Goal: Information Seeking & Learning: Learn about a topic

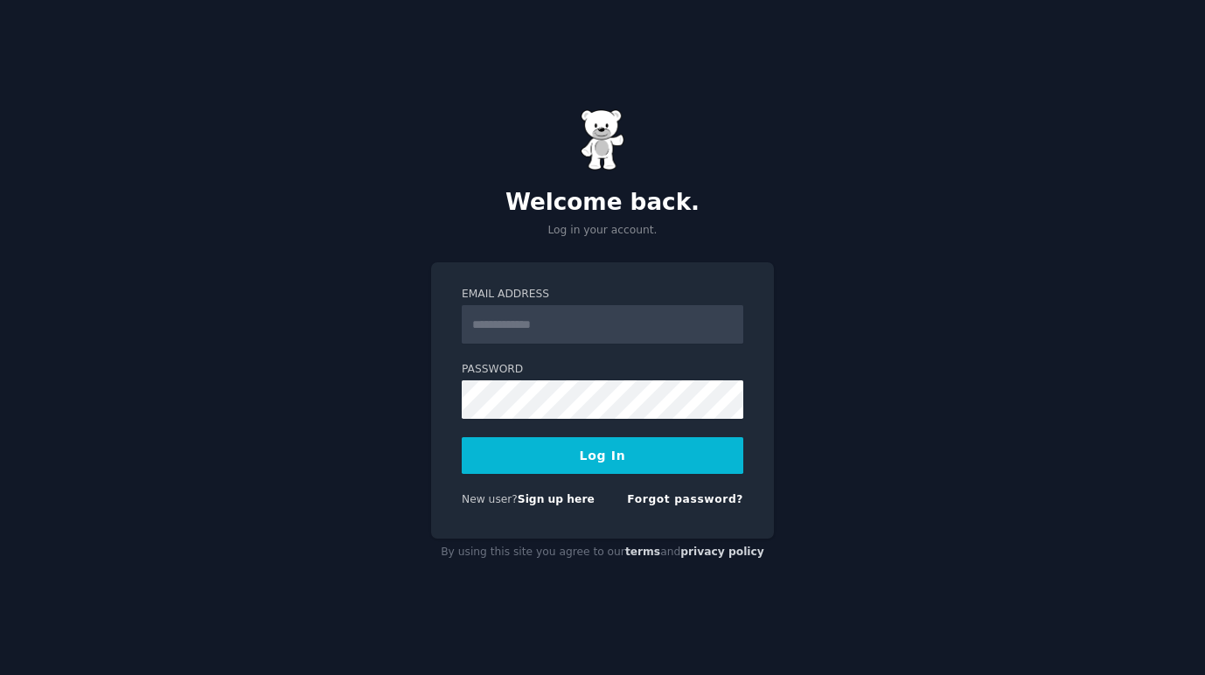
click at [569, 324] on input "Email Address" at bounding box center [602, 324] width 281 height 38
type input "**********"
click at [594, 446] on button "Log In" at bounding box center [602, 455] width 281 height 37
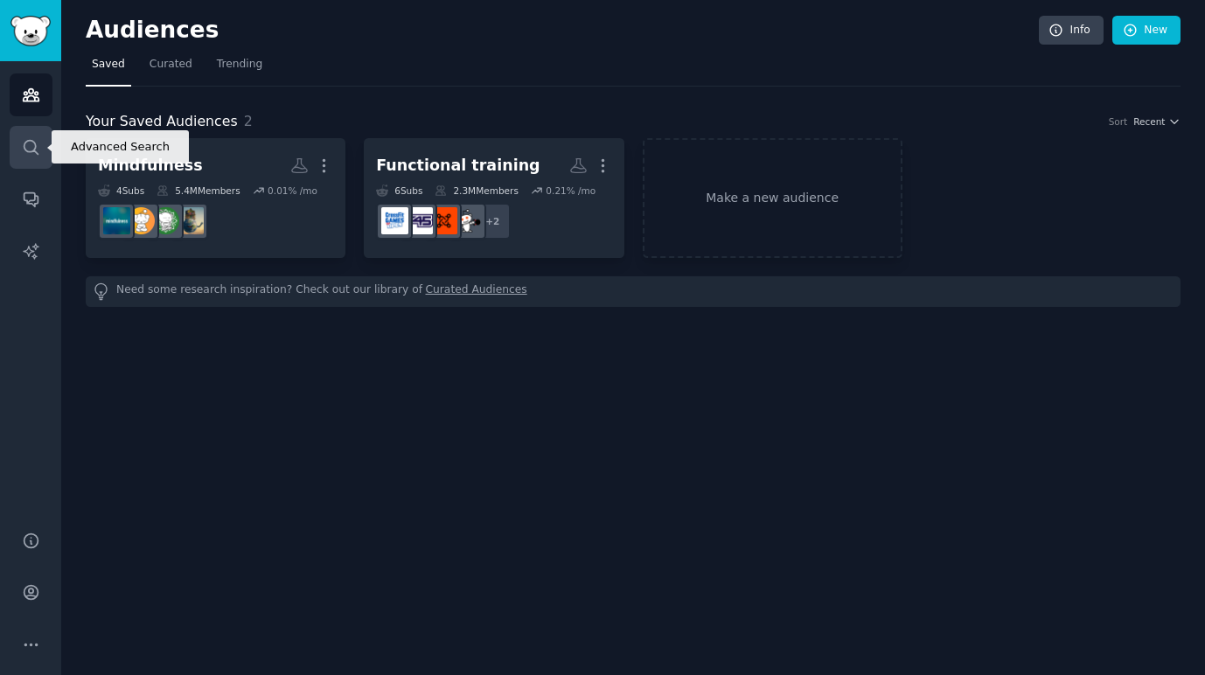
click at [20, 153] on link "Search" at bounding box center [31, 147] width 43 height 43
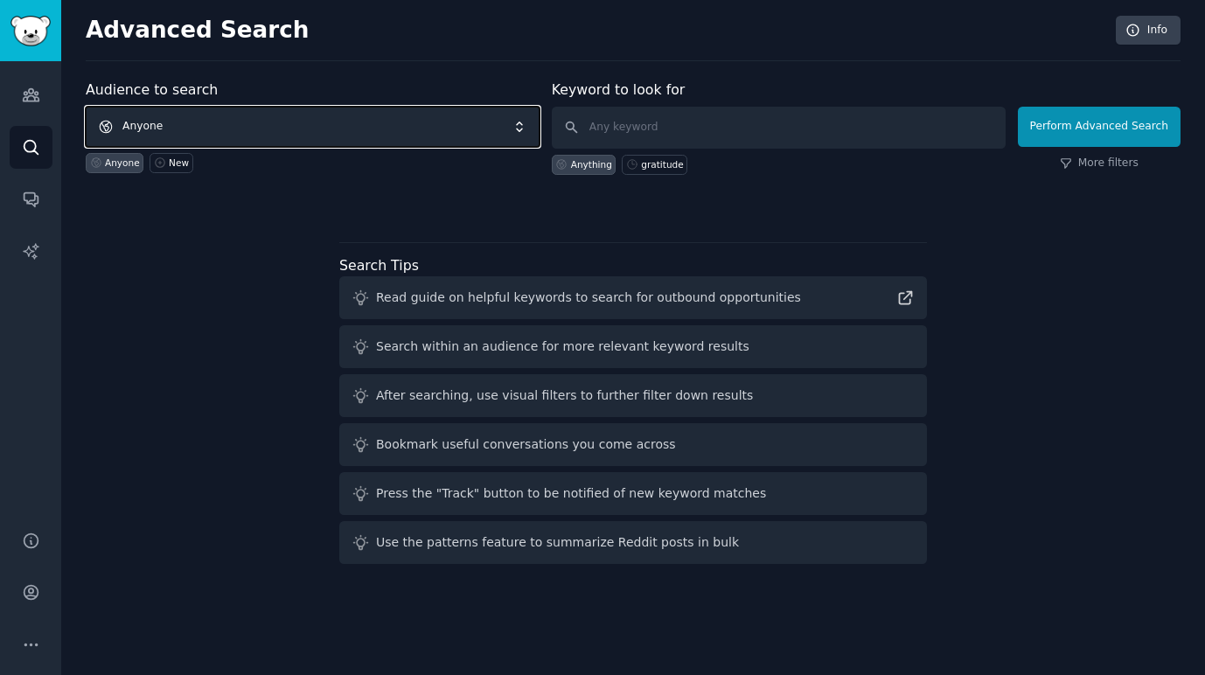
click at [407, 128] on span "Anyone" at bounding box center [313, 127] width 454 height 40
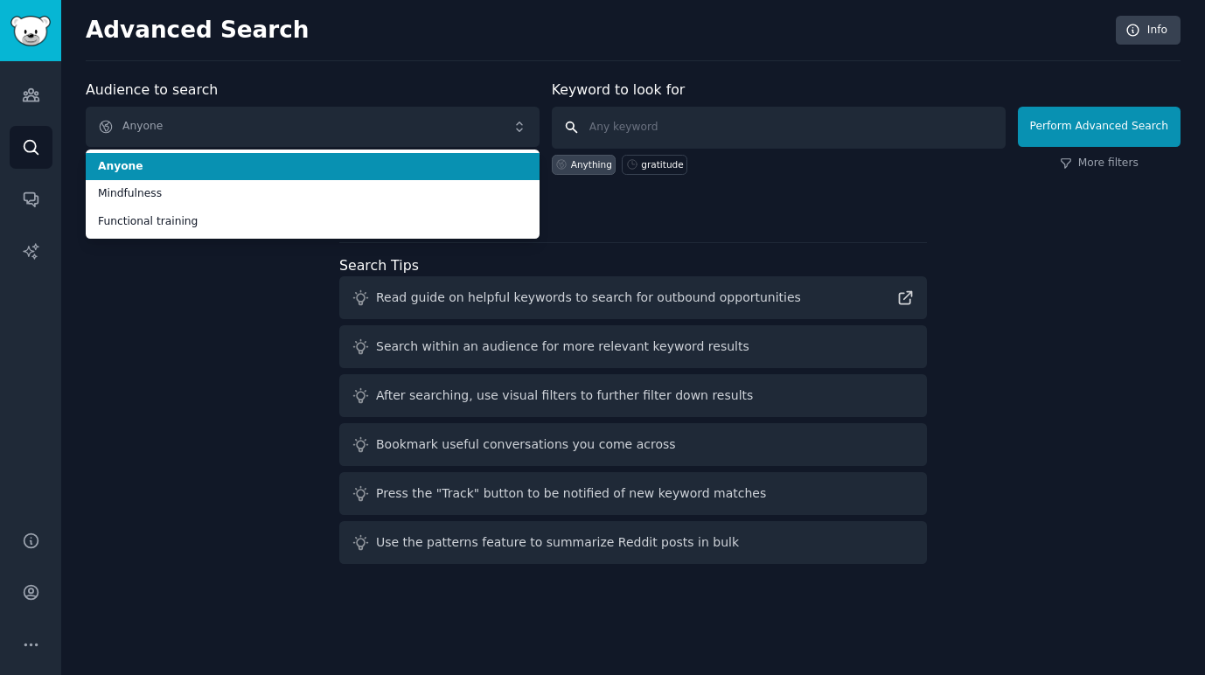
click at [649, 118] on input "text" at bounding box center [779, 128] width 454 height 42
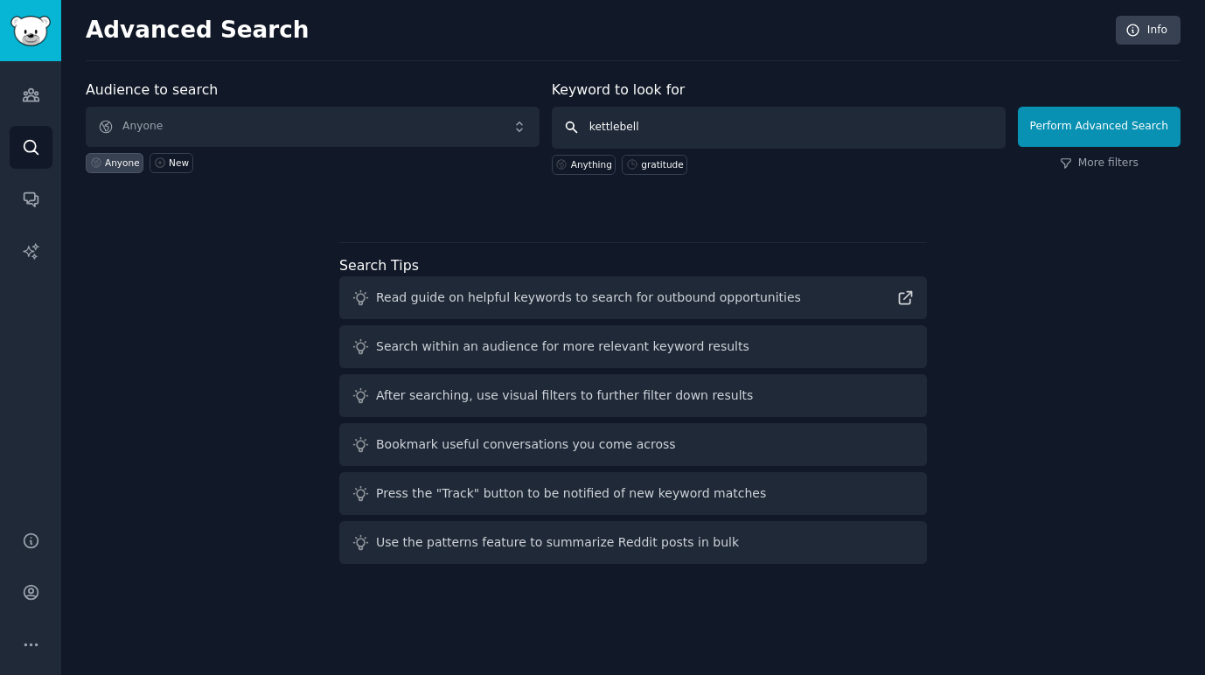
type input "kettlebell"
click button "Perform Advanced Search" at bounding box center [1099, 127] width 163 height 40
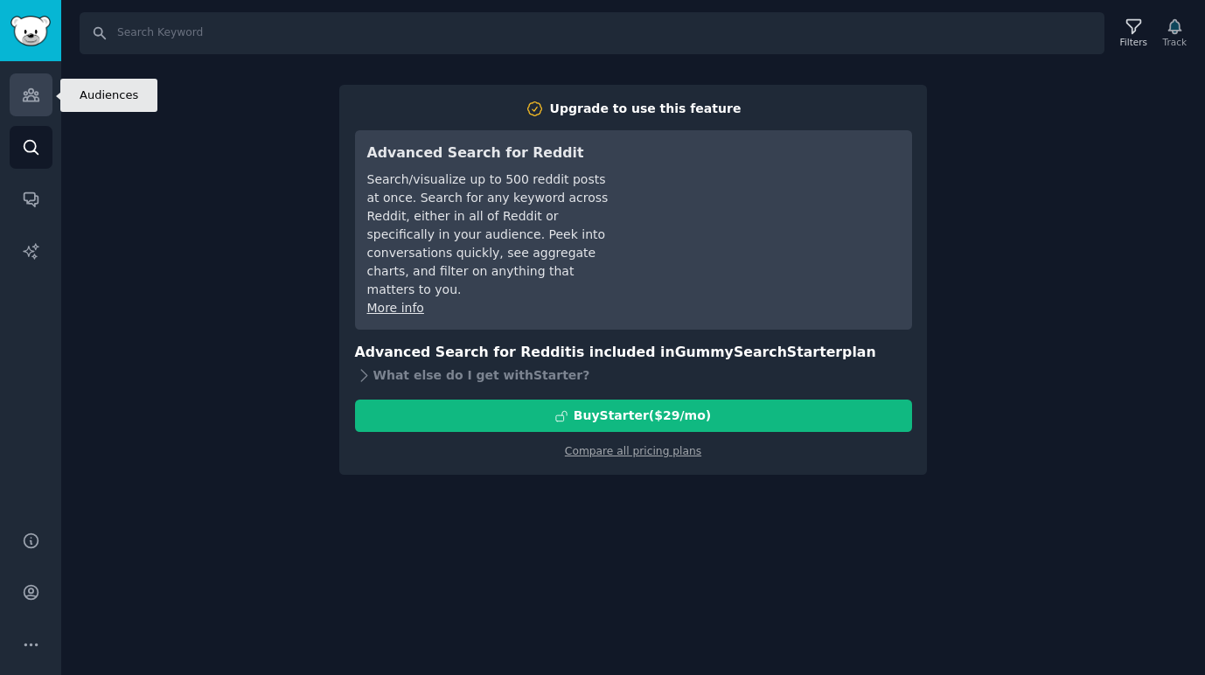
click at [20, 102] on link "Audiences" at bounding box center [31, 94] width 43 height 43
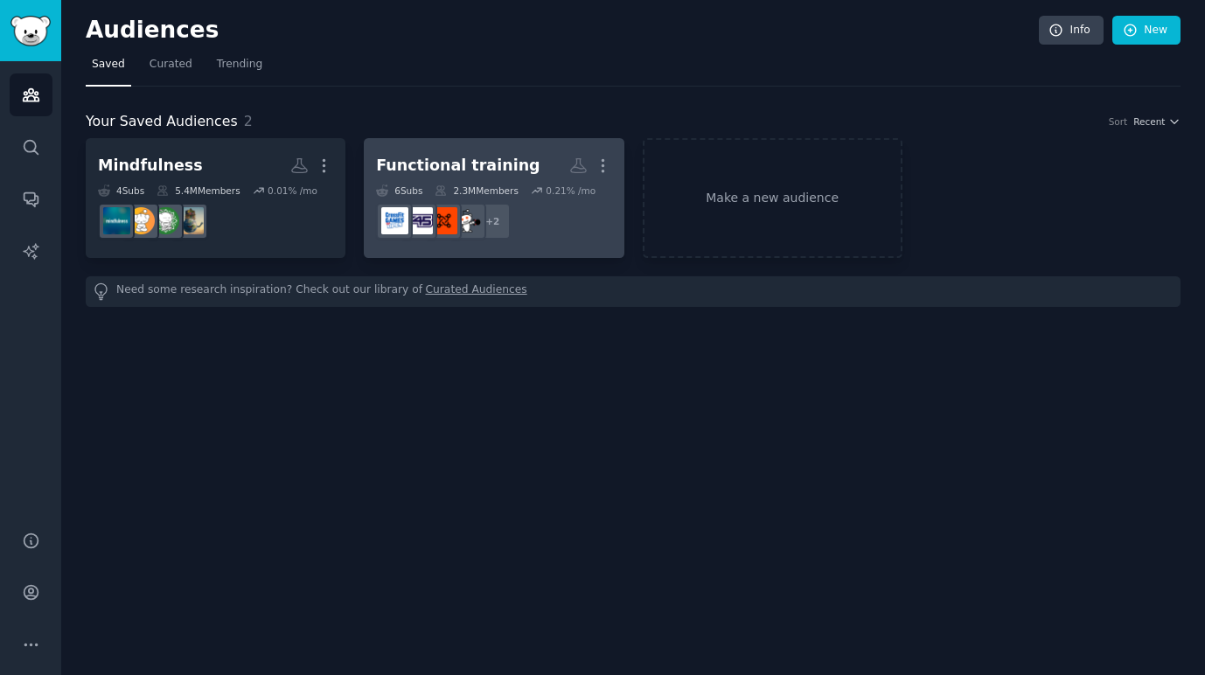
click at [430, 157] on div "Functional training" at bounding box center [457, 166] width 163 height 22
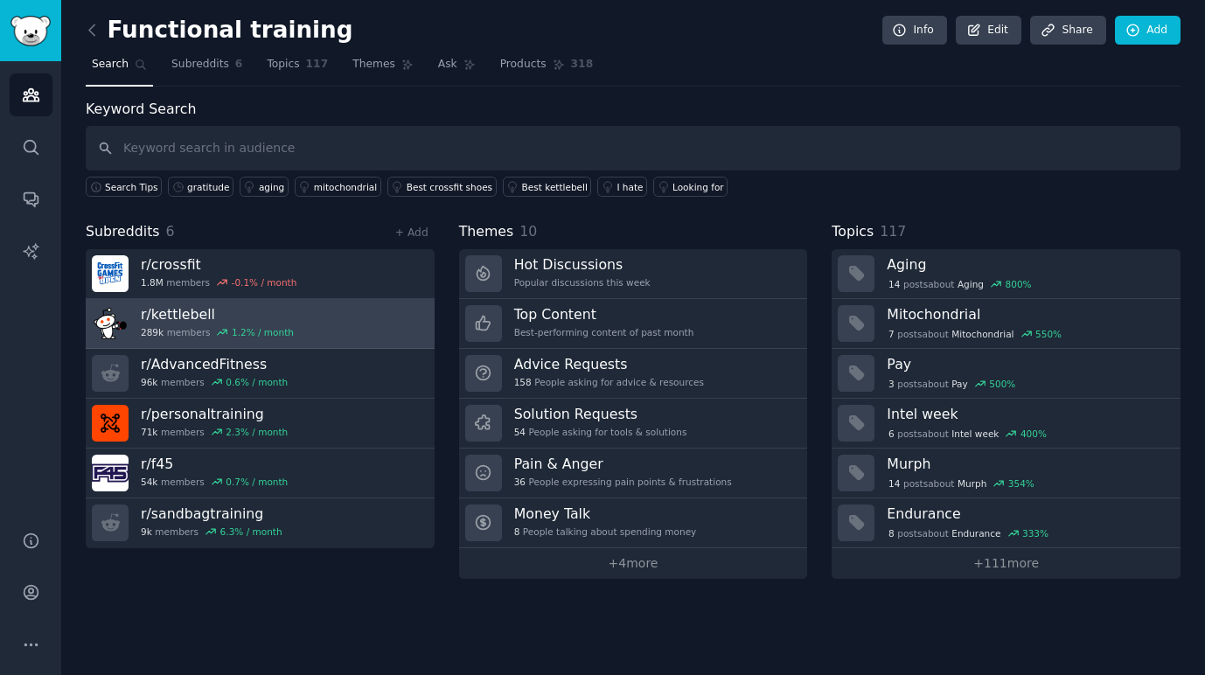
click at [227, 311] on h3 "r/ kettlebell" at bounding box center [217, 314] width 153 height 18
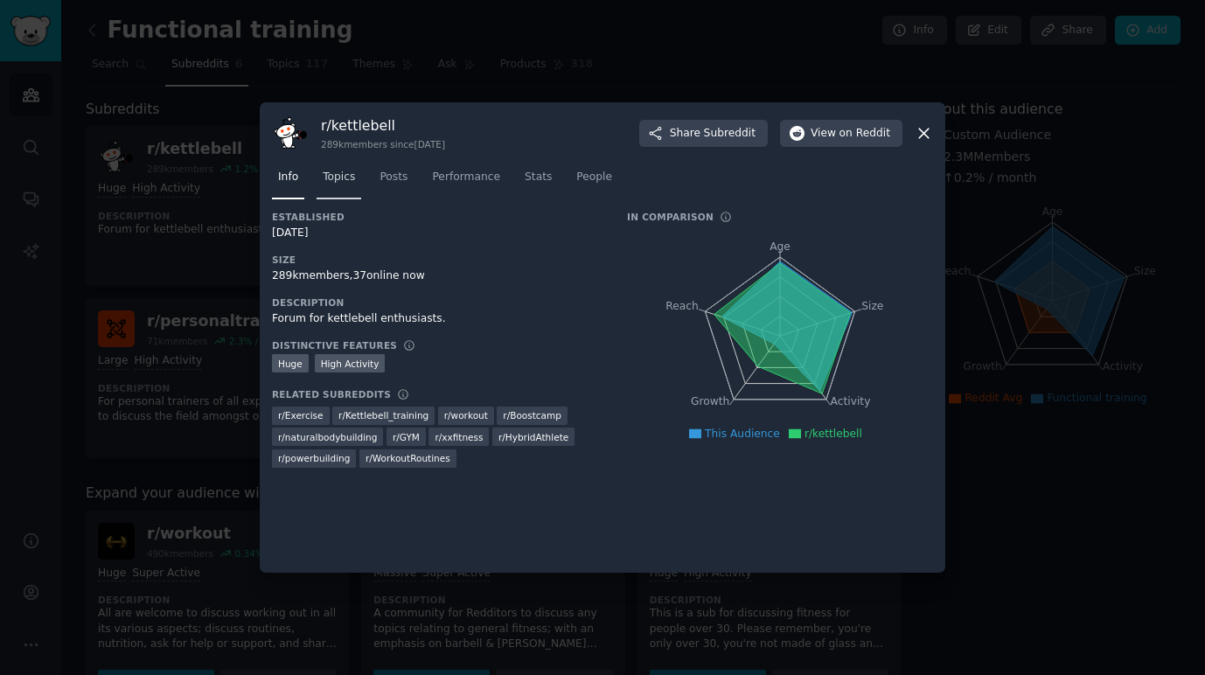
click at [335, 180] on span "Topics" at bounding box center [339, 178] width 32 height 16
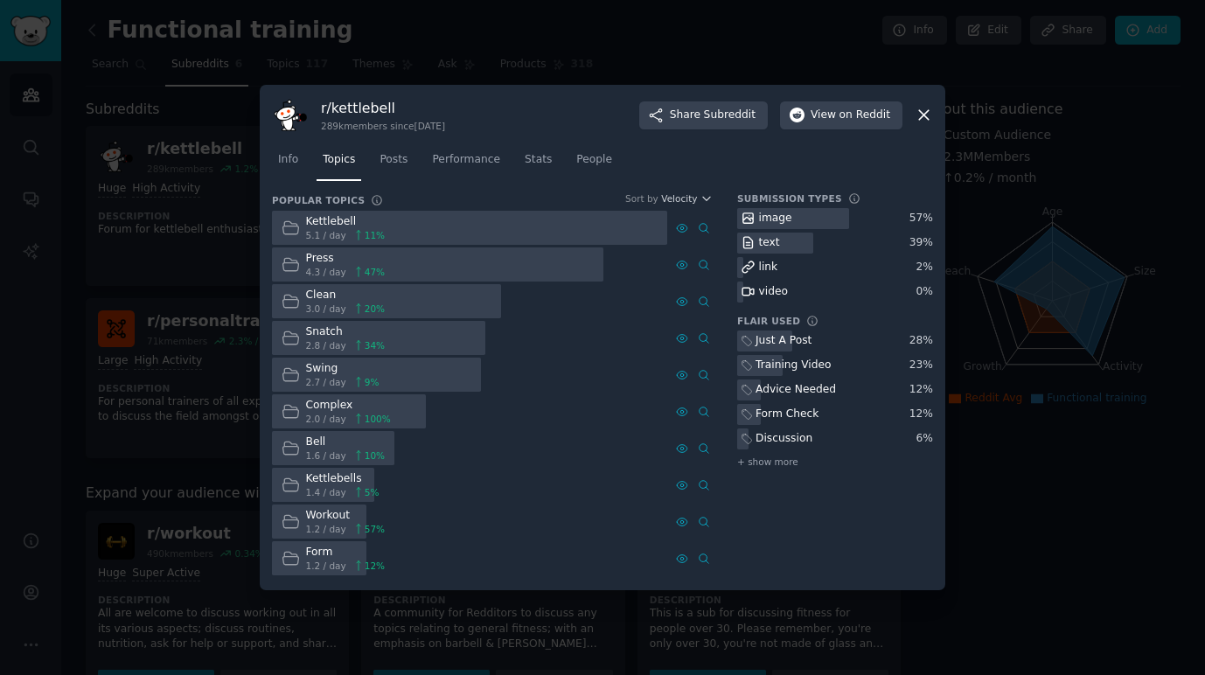
click at [912, 116] on div "r/ kettlebell 289k members since 04/28/2010 Share Subreddit View on Reddit" at bounding box center [602, 115] width 661 height 37
click at [923, 114] on icon at bounding box center [923, 115] width 18 height 18
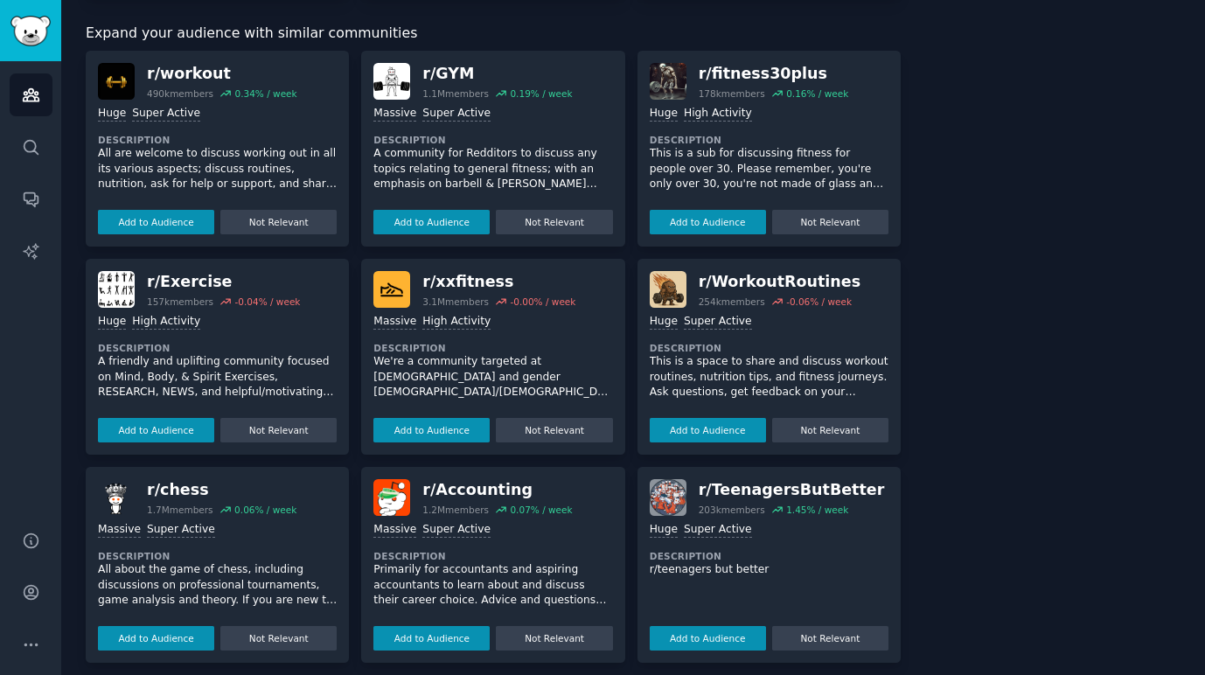
scroll to position [455, 0]
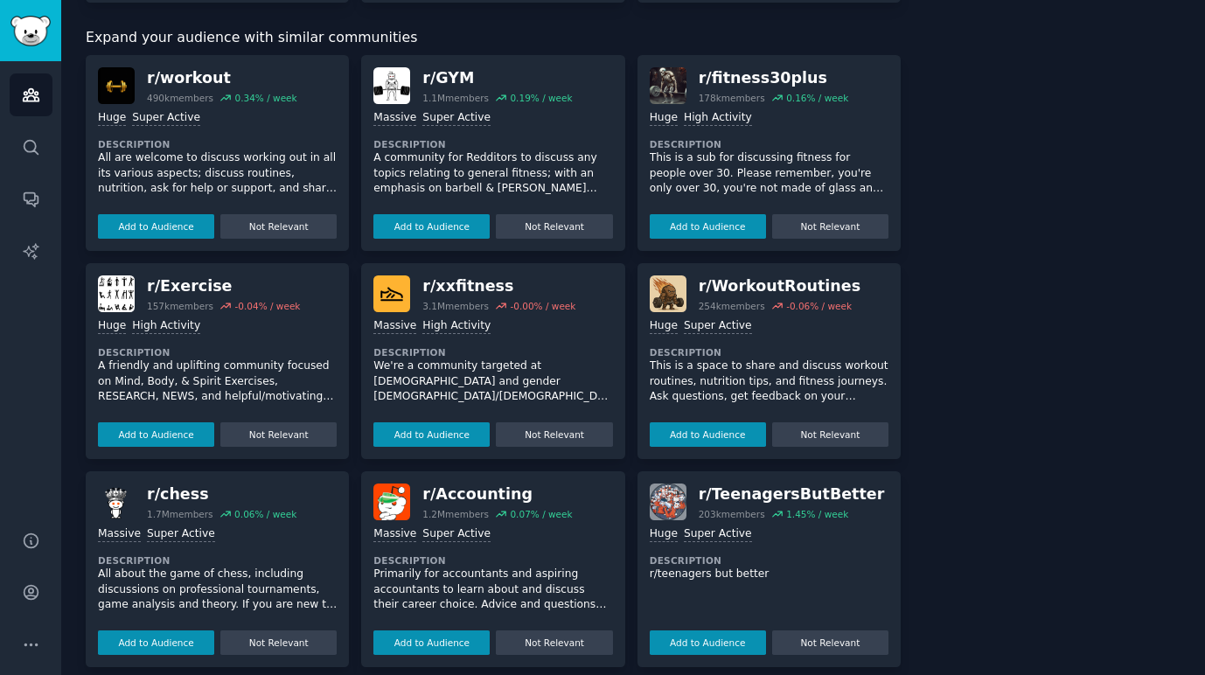
click at [274, 165] on p "All are welcome to discuss working out in all its various aspects; discuss rout…" at bounding box center [217, 173] width 239 height 46
click at [248, 179] on p "All are welcome to discuss working out in all its various aspects; discuss rout…" at bounding box center [217, 188] width 239 height 77
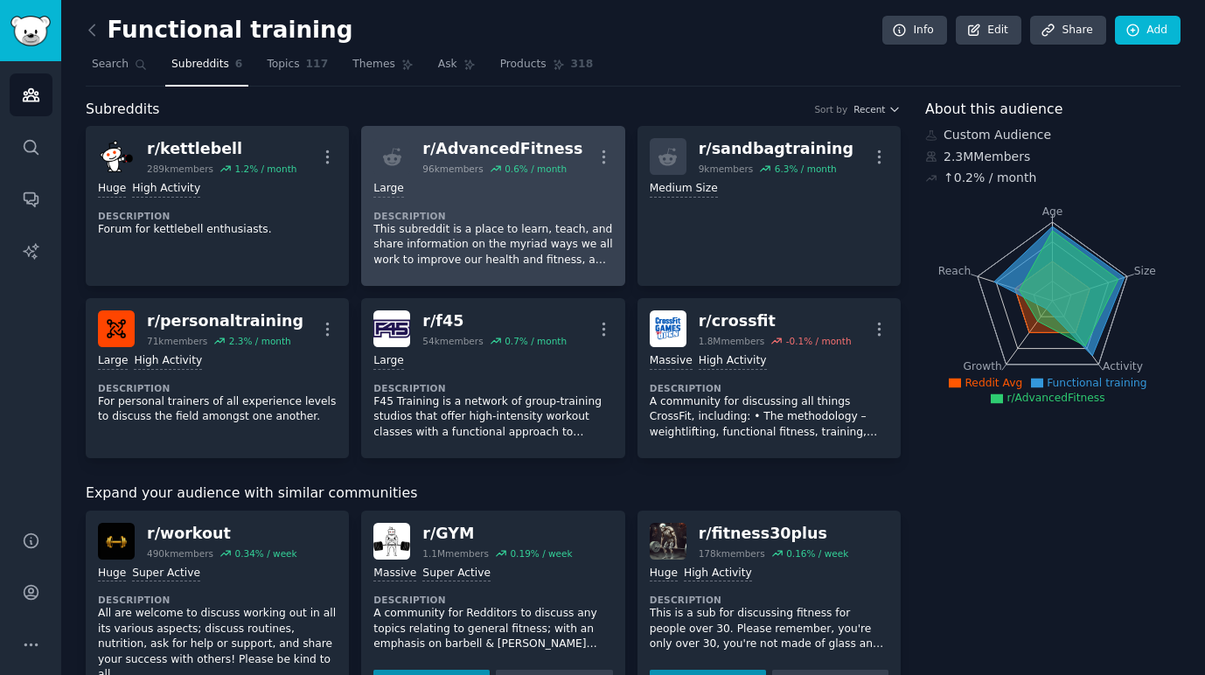
click at [515, 205] on div "Large Description This subreddit is a place to learn, teach, and share informat…" at bounding box center [492, 224] width 239 height 99
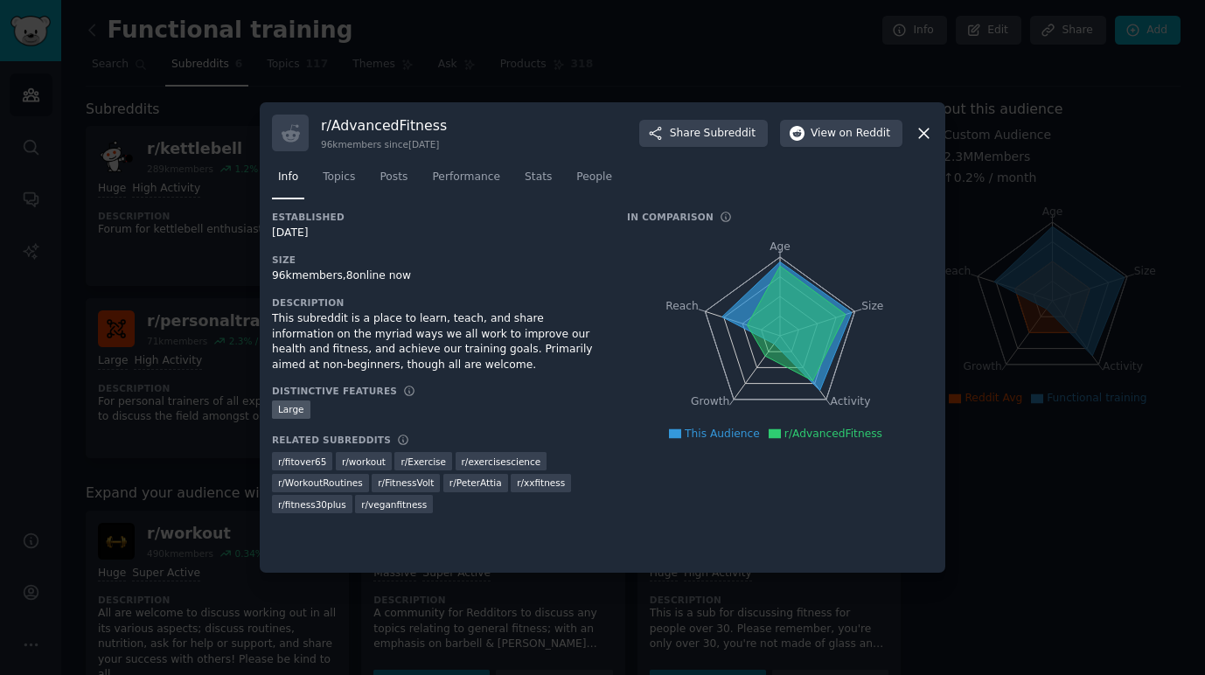
click at [976, 232] on div at bounding box center [602, 337] width 1205 height 675
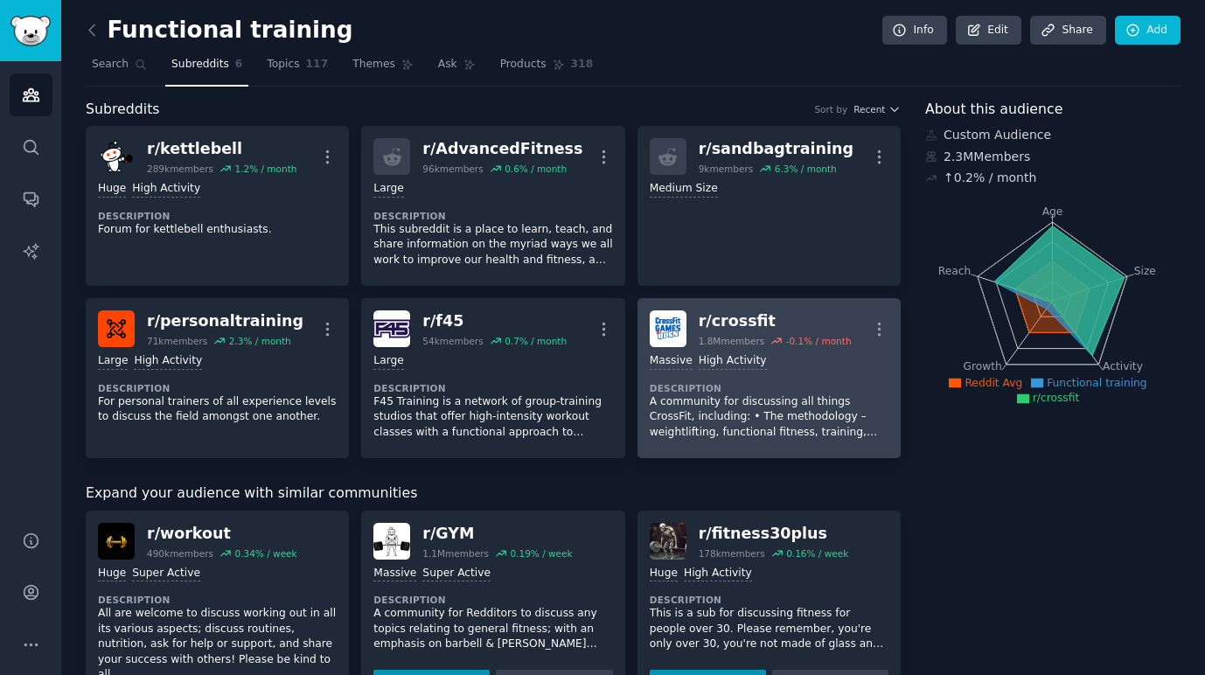
click at [749, 406] on p "A community for discussing all things CrossFit, including: • The methodology – …" at bounding box center [768, 417] width 239 height 46
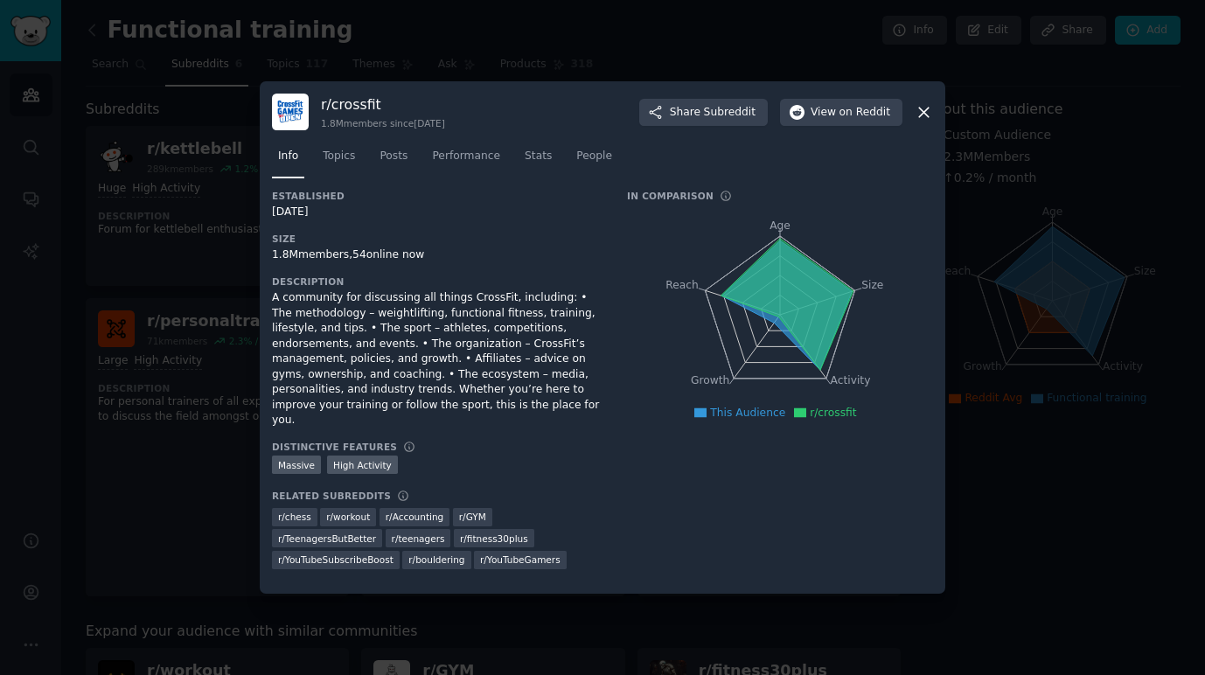
click at [1000, 471] on div at bounding box center [602, 337] width 1205 height 675
